Goal: Check status

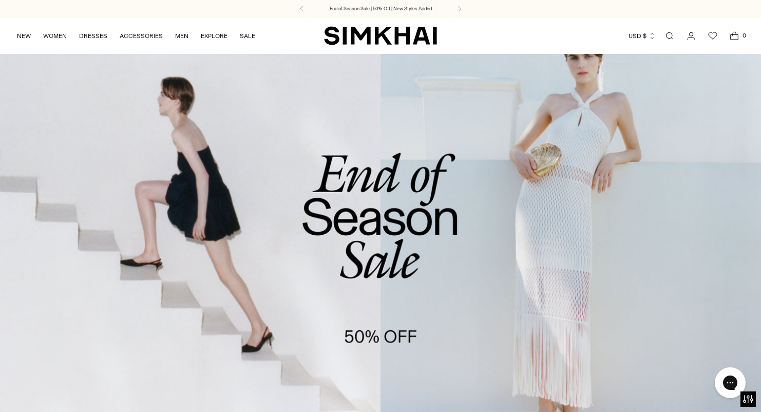
click at [694, 35] on icon "Go to the account page" at bounding box center [691, 36] width 14 height 10
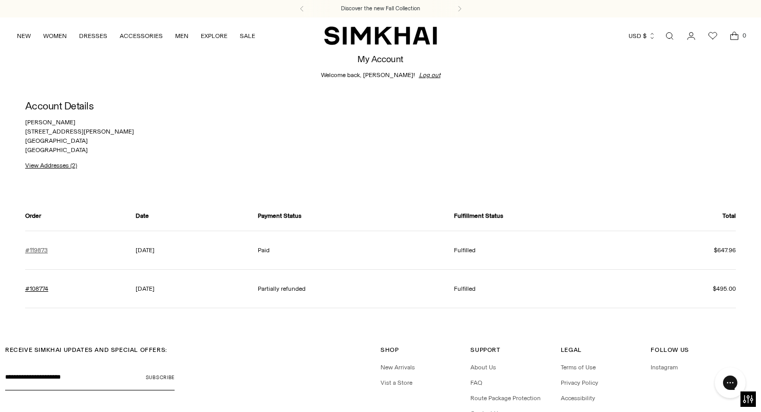
click at [37, 250] on link "#119873" at bounding box center [36, 250] width 23 height 9
